Goal: Information Seeking & Learning: Learn about a topic

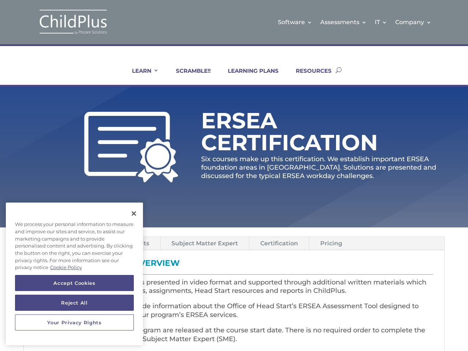
click at [234, 175] on p "Six courses make up this certification. We establish important ERSEA foundation…" at bounding box center [322, 168] width 243 height 26
click at [381, 22] on link "IT" at bounding box center [380, 22] width 12 height 30
click at [413, 22] on link "Company" at bounding box center [413, 22] width 36 height 30
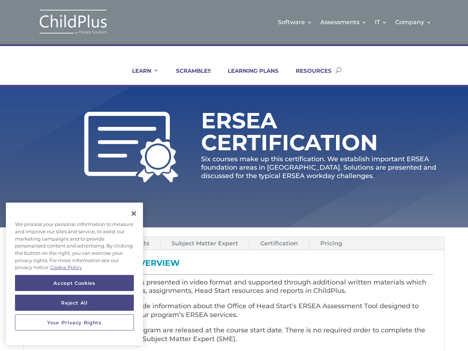
click at [140, 76] on link "LEARN" at bounding box center [141, 76] width 36 height 18
click at [204, 243] on link "Subject Matter Expert" at bounding box center [204, 243] width 88 height 13
click at [278, 243] on link "Certification" at bounding box center [279, 243] width 60 height 13
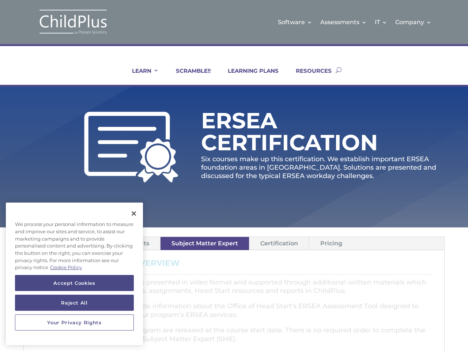
click at [329, 243] on link "Pricing" at bounding box center [331, 243] width 44 height 13
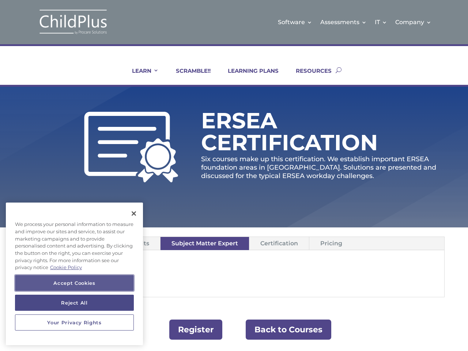
click at [74, 283] on button "Accept Cookies" at bounding box center [74, 283] width 119 height 16
